Goal: Browse casually

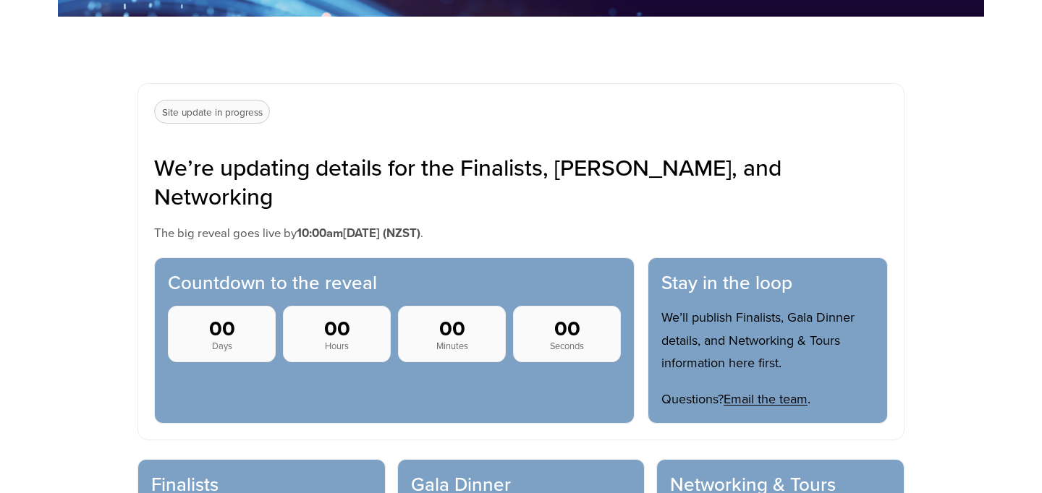
scroll to position [535, 0]
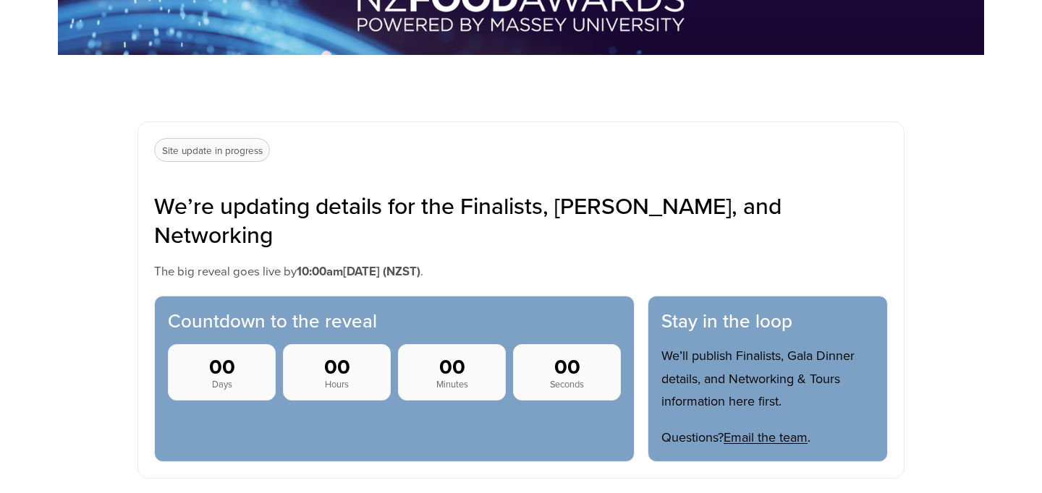
scroll to position [477, 0]
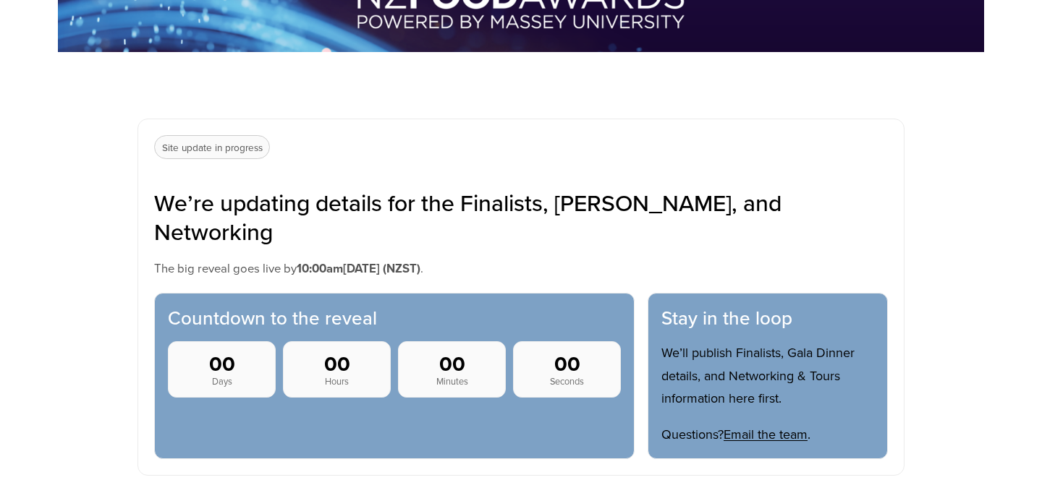
scroll to position [482, 0]
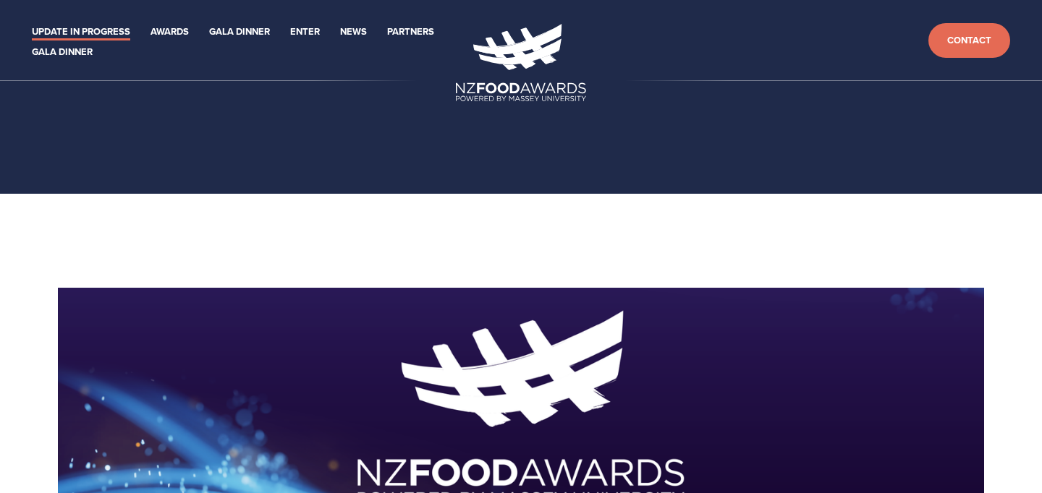
scroll to position [482, 0]
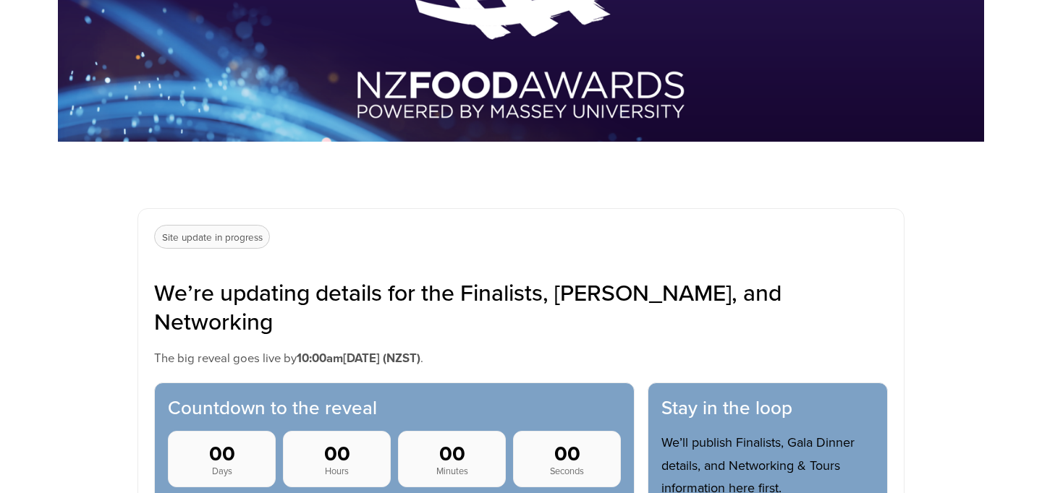
scroll to position [387, 0]
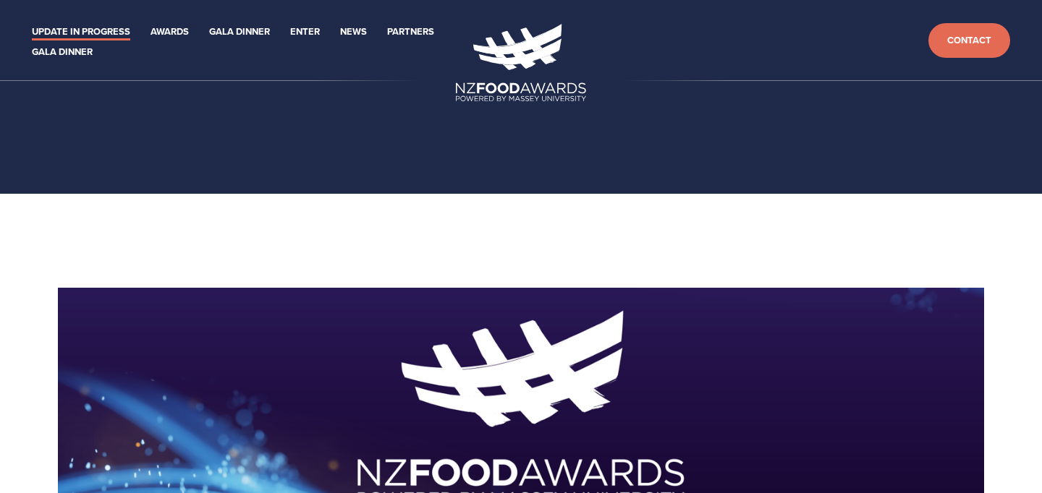
scroll to position [387, 0]
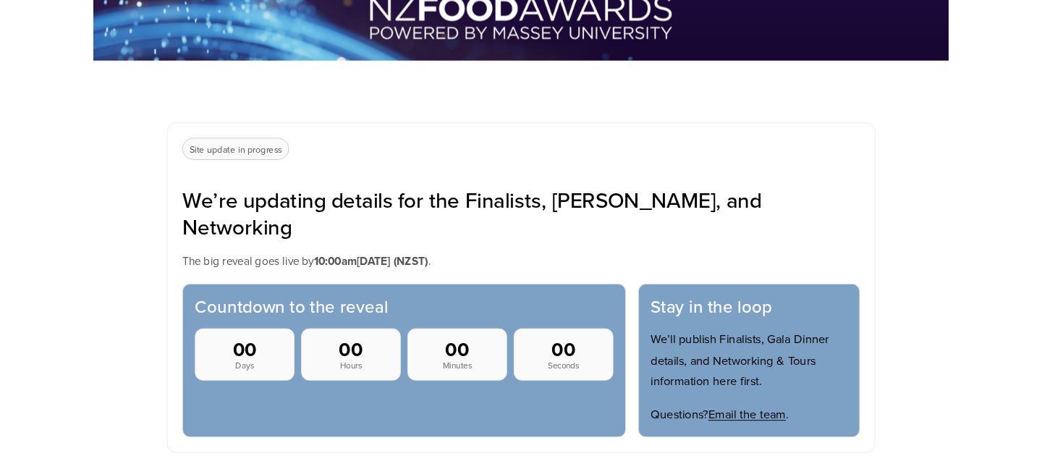
scroll to position [666, 0]
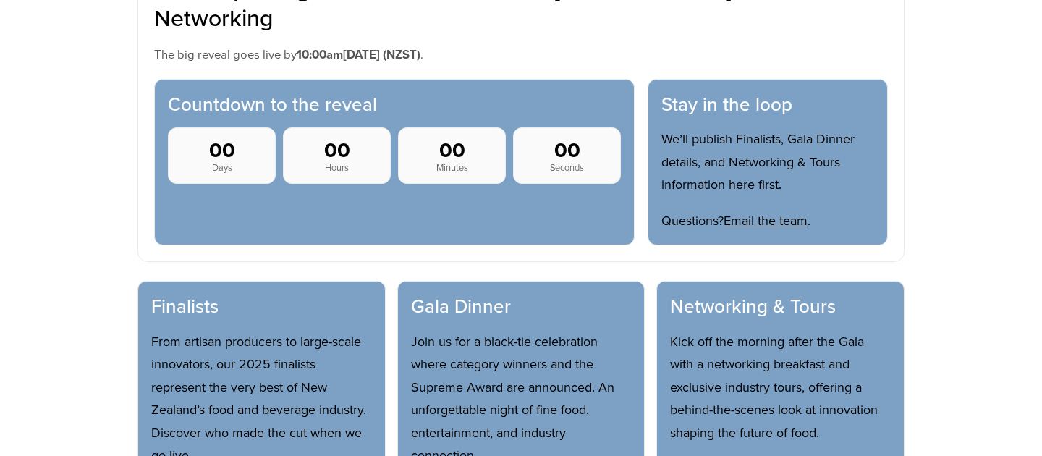
scroll to position [666, 0]
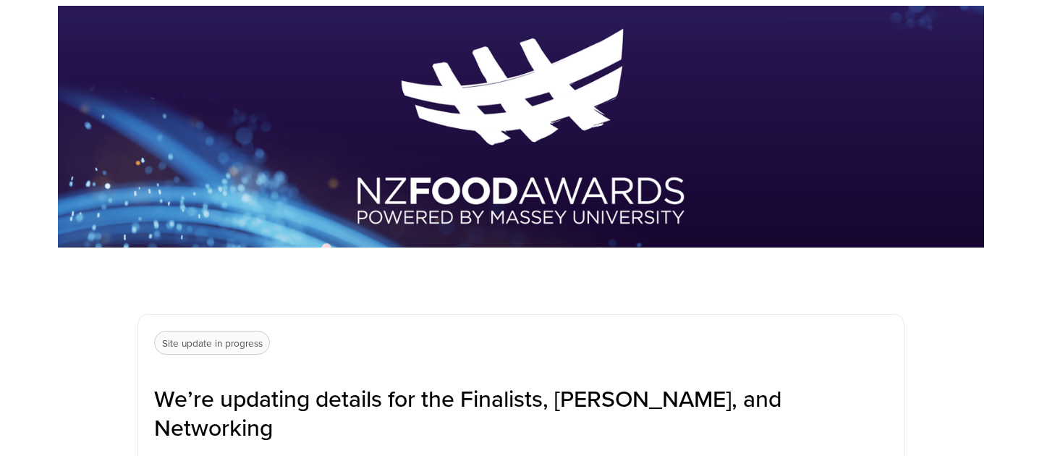
scroll to position [433, 0]
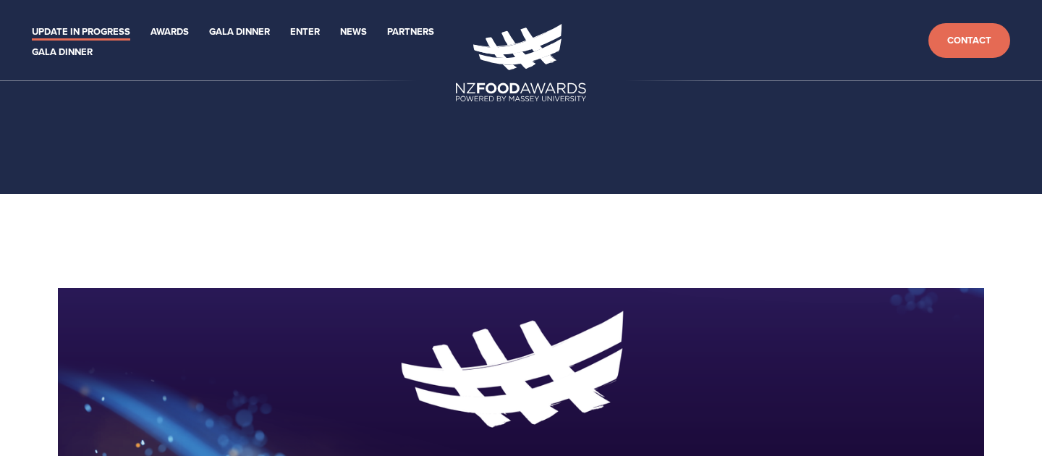
scroll to position [433, 0]
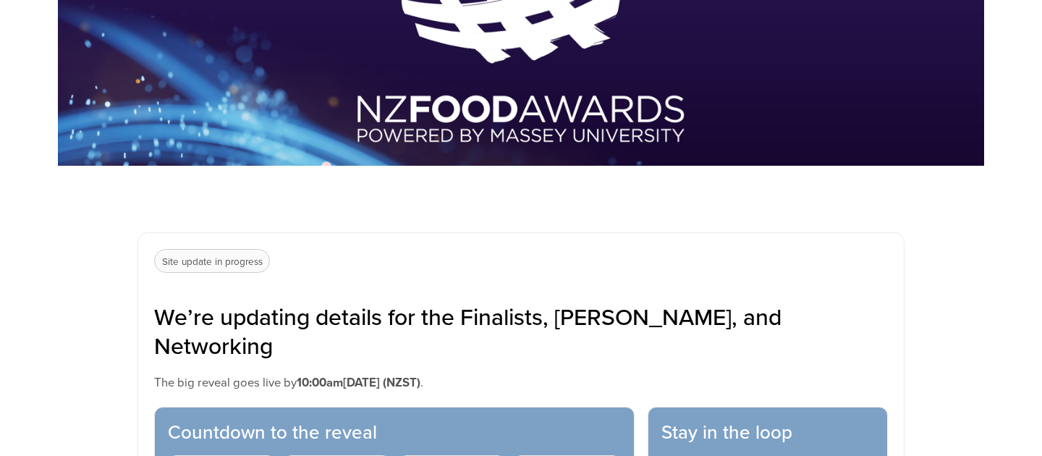
scroll to position [364, 0]
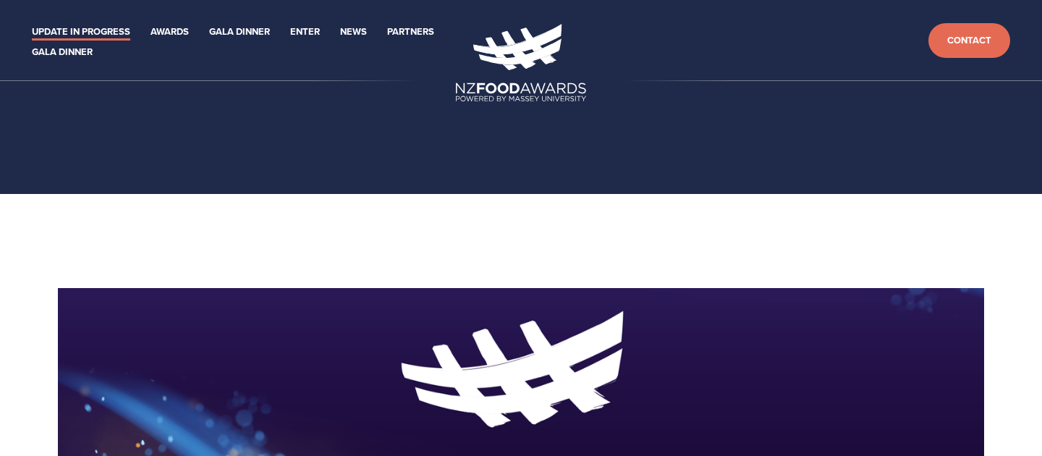
scroll to position [364, 0]
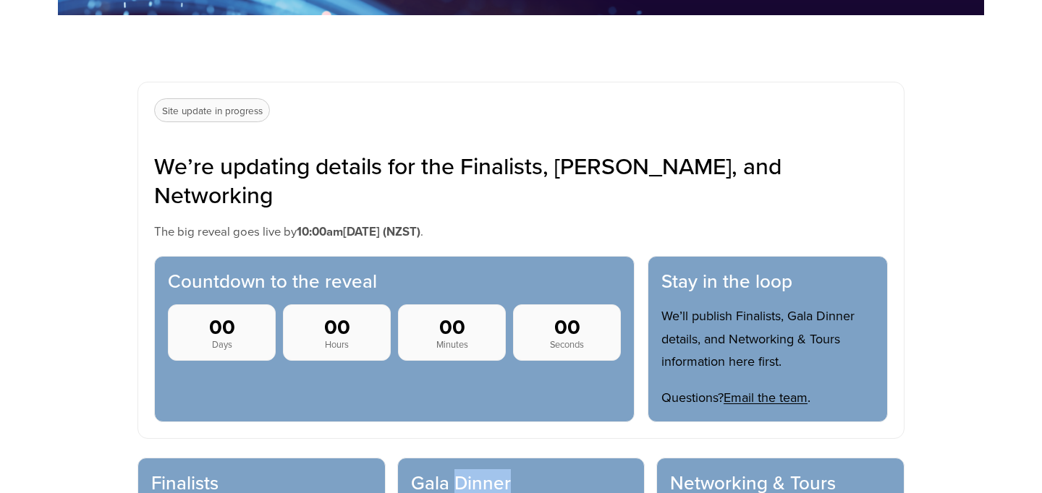
scroll to position [511, 0]
